Goal: Information Seeking & Learning: Find specific fact

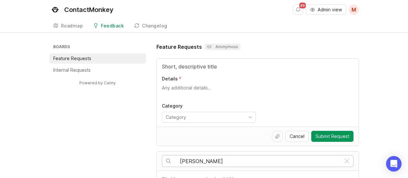
scroll to position [16, 0]
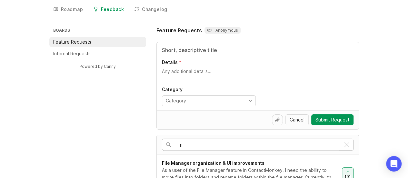
type input "r"
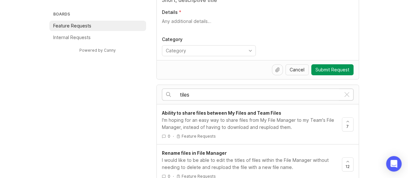
scroll to position [67, 0]
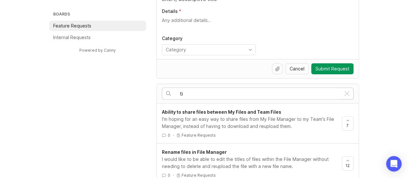
type input "t"
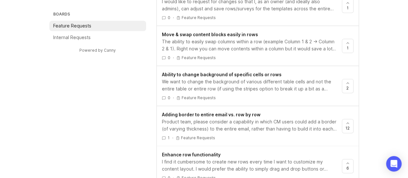
scroll to position [386, 0]
type input "rows"
click at [250, 51] on link "Move & swap content blocks easily in rows The ability to easily swap columns wi…" at bounding box center [252, 45] width 180 height 29
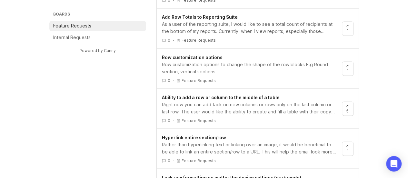
scroll to position [577, 0]
